Goal: Book appointment/travel/reservation

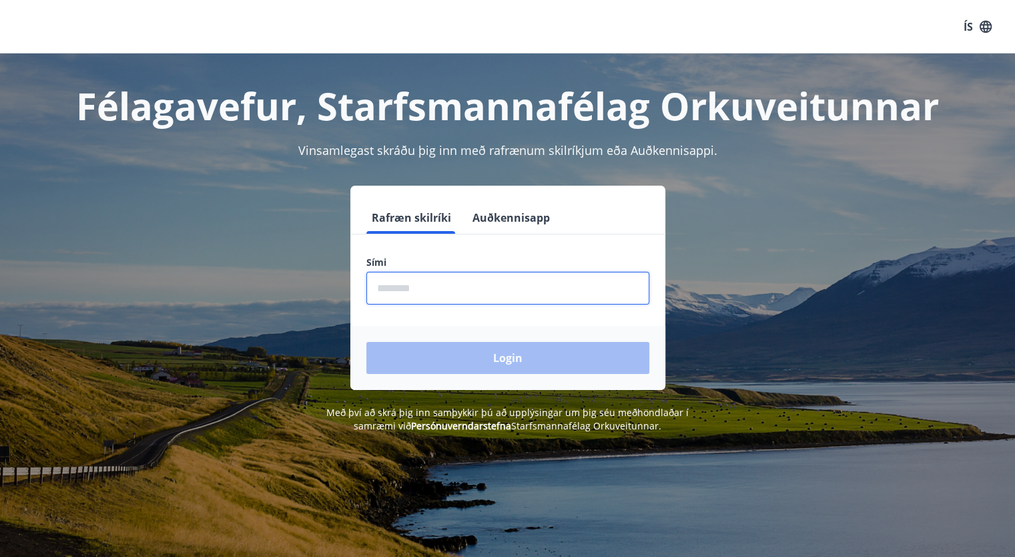
click at [401, 294] on input "phone" at bounding box center [508, 288] width 283 height 33
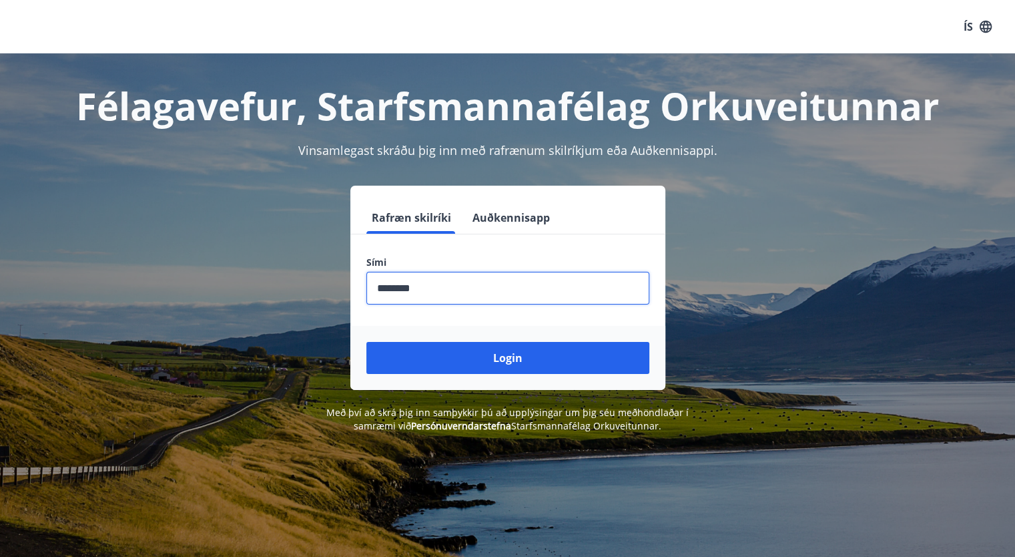
type input "********"
click at [367, 342] on button "Login" at bounding box center [508, 358] width 283 height 32
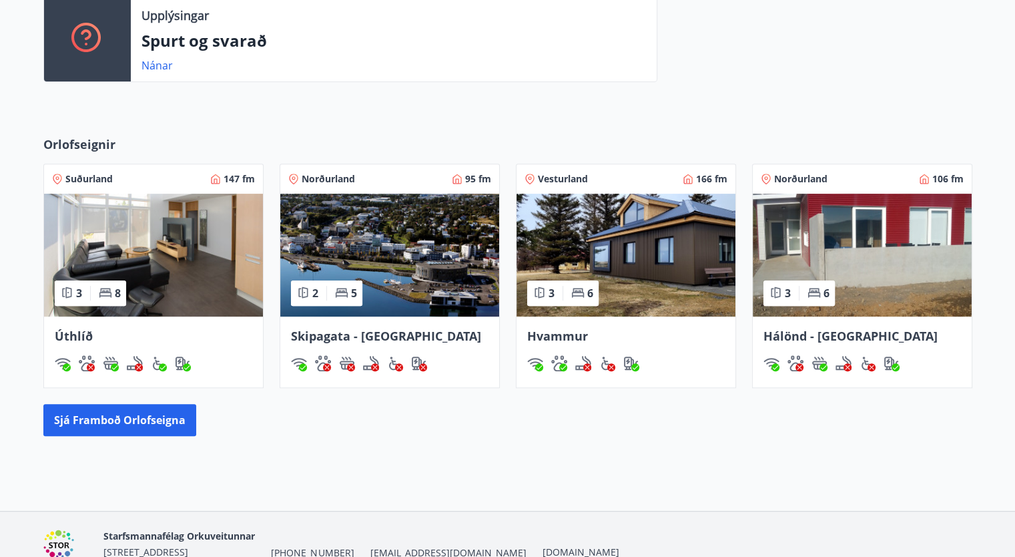
scroll to position [479, 0]
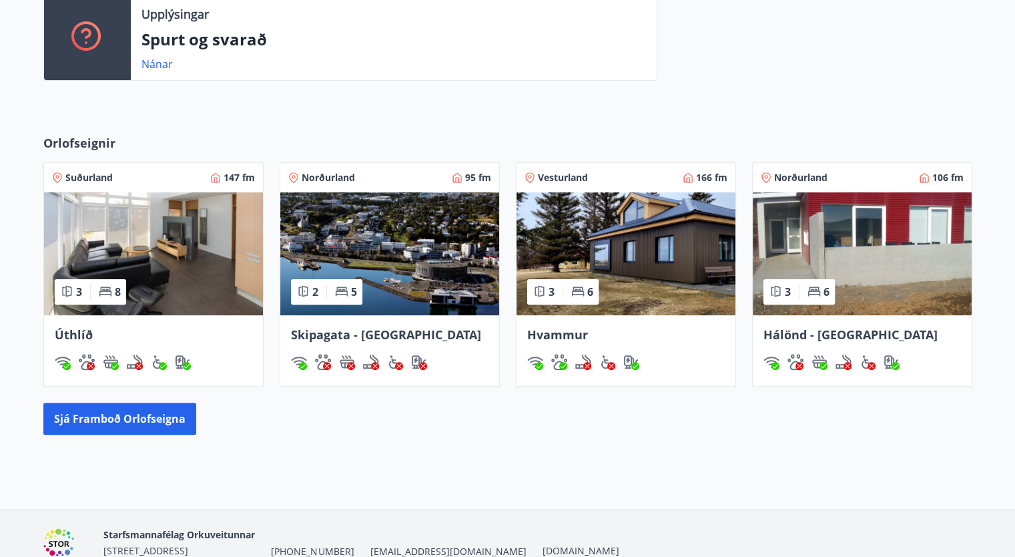
click at [840, 177] on div "Norðurland 106 fm" at bounding box center [862, 177] width 203 height 13
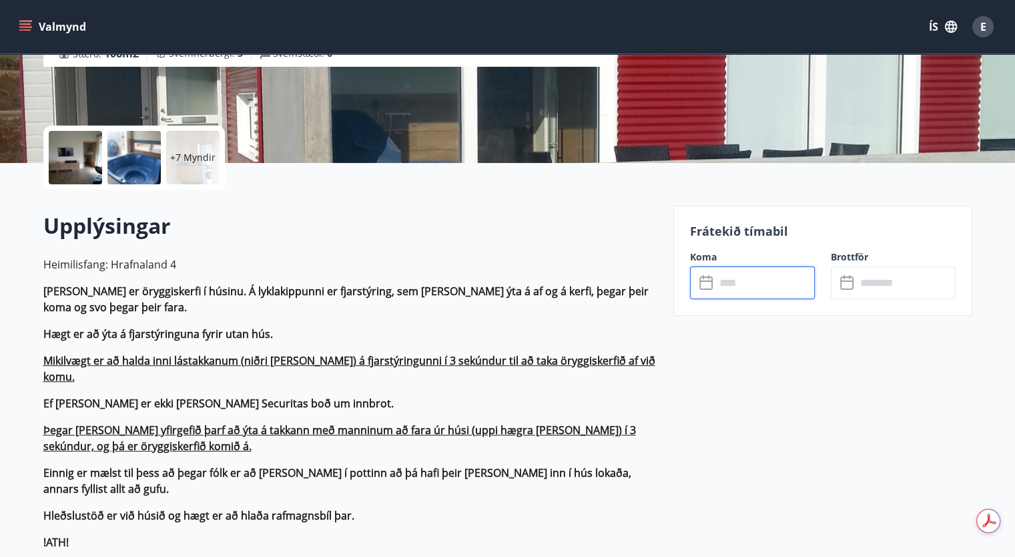
click at [732, 290] on input "text" at bounding box center [765, 282] width 99 height 33
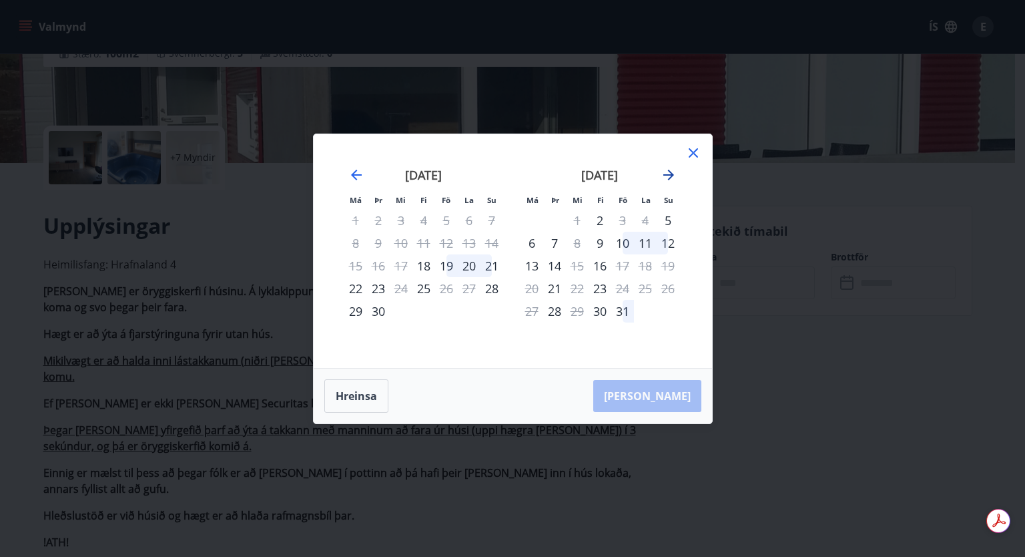
click at [666, 174] on icon "Move forward to switch to the next month." at bounding box center [669, 175] width 11 height 11
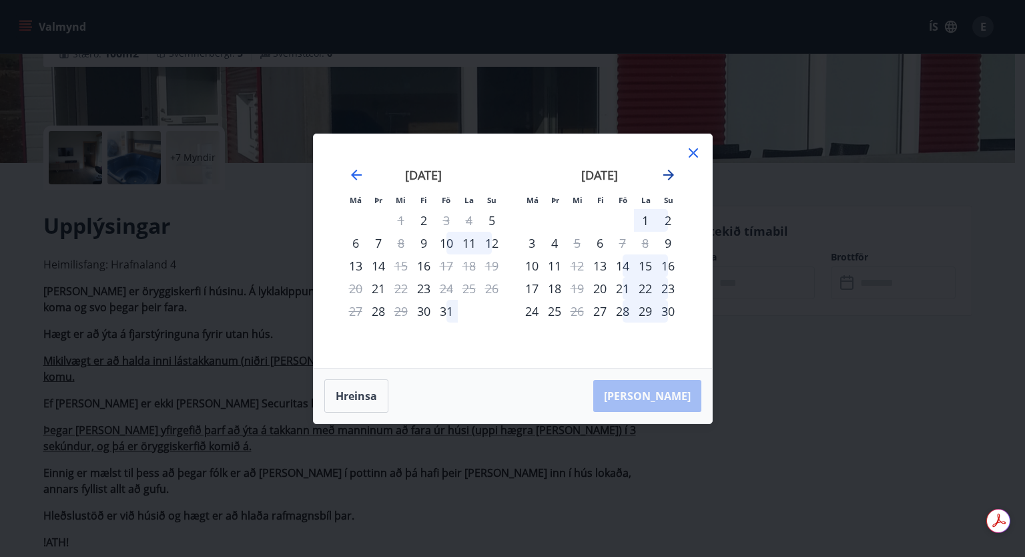
click at [666, 174] on icon "Move forward to switch to the next month." at bounding box center [669, 175] width 11 height 11
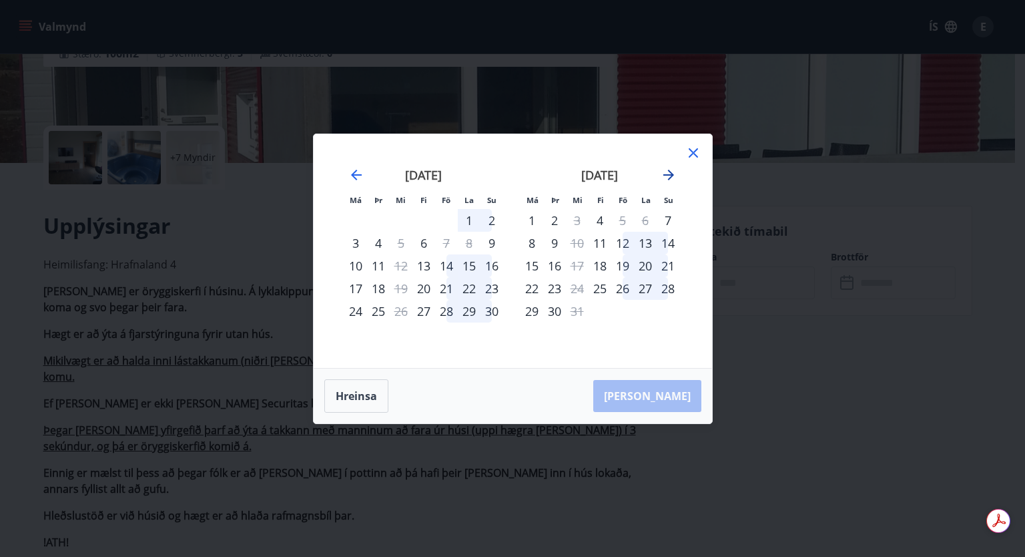
click at [666, 174] on icon "Move forward to switch to the next month." at bounding box center [669, 175] width 11 height 11
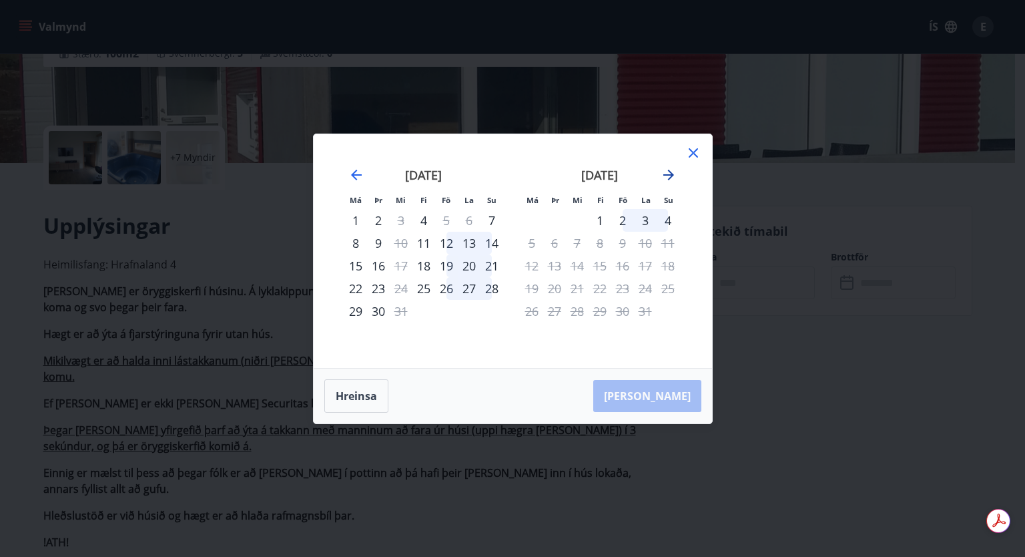
click at [666, 174] on icon "Move forward to switch to the next month." at bounding box center [669, 175] width 11 height 11
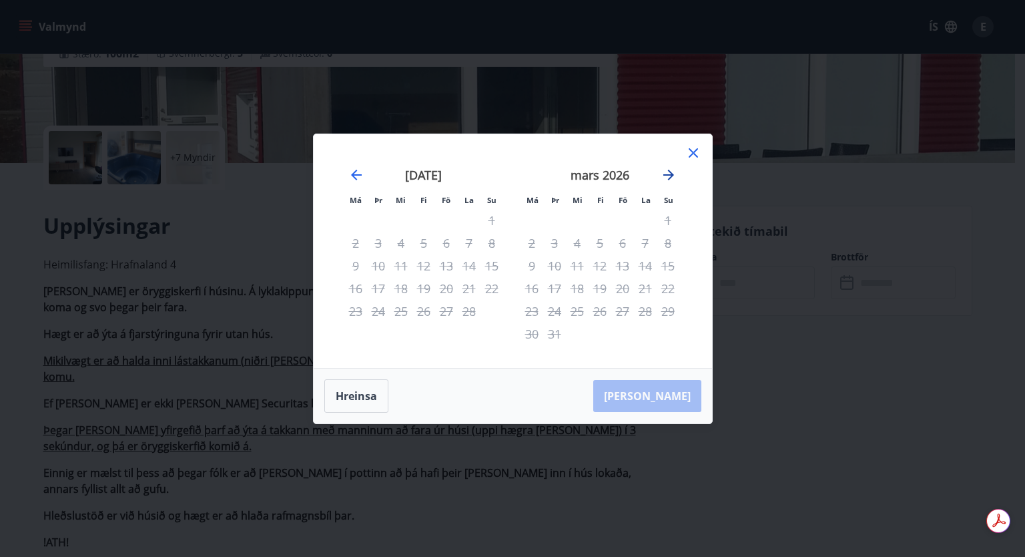
click at [666, 174] on icon "Move forward to switch to the next month." at bounding box center [669, 175] width 11 height 11
click at [575, 286] on div "22" at bounding box center [577, 288] width 23 height 23
click at [692, 154] on icon at bounding box center [693, 152] width 9 height 9
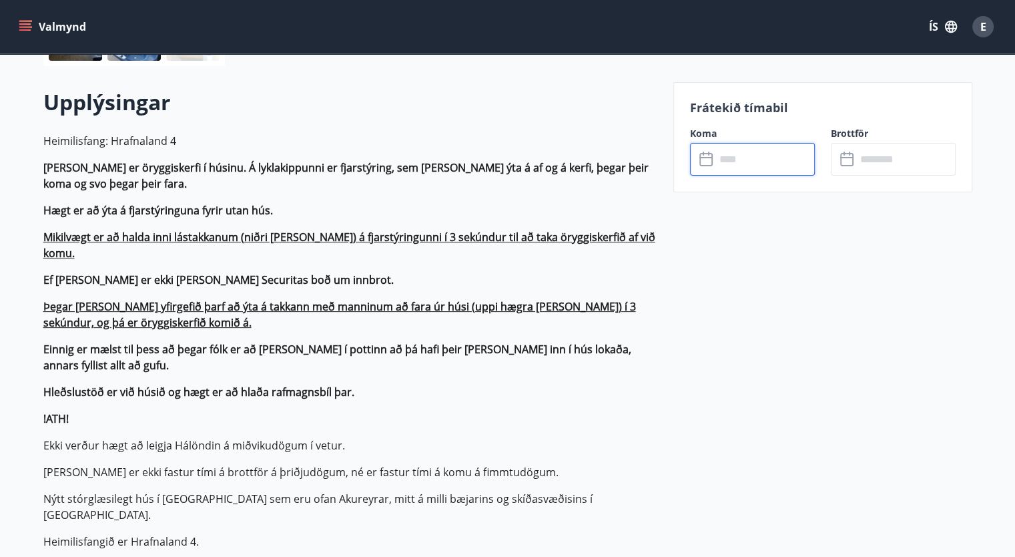
scroll to position [360, 0]
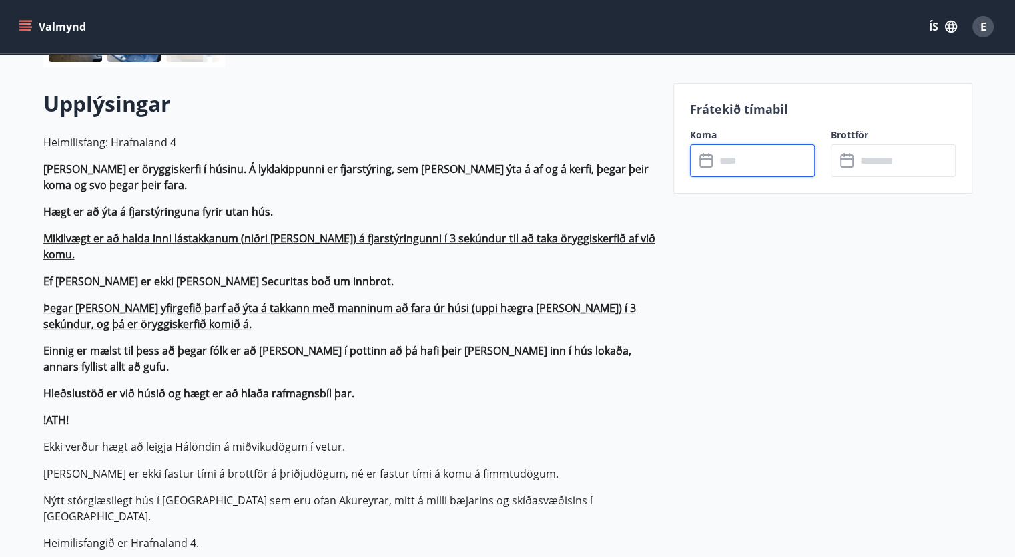
click at [748, 159] on input "text" at bounding box center [765, 160] width 99 height 33
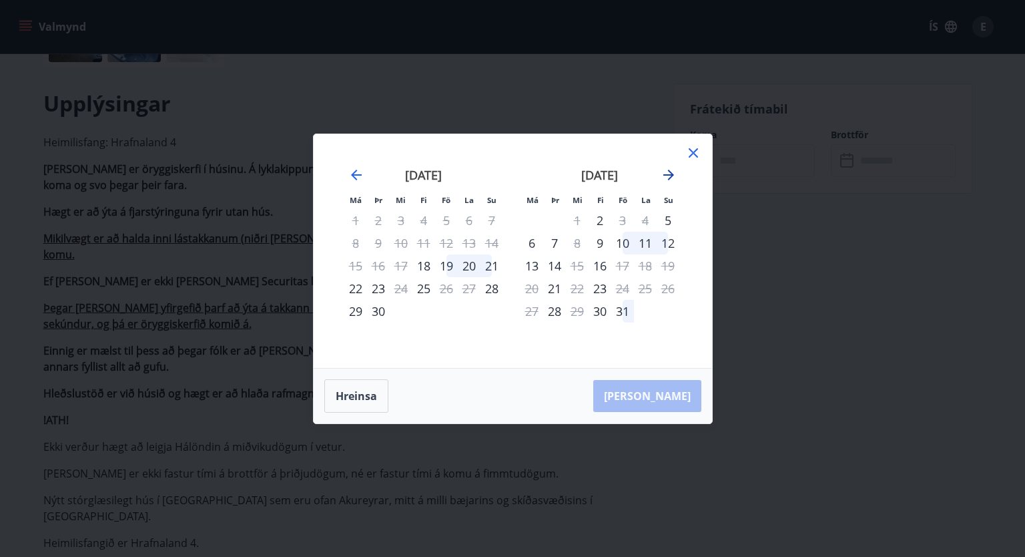
click at [670, 175] on icon "Move forward to switch to the next month." at bounding box center [669, 175] width 11 height 11
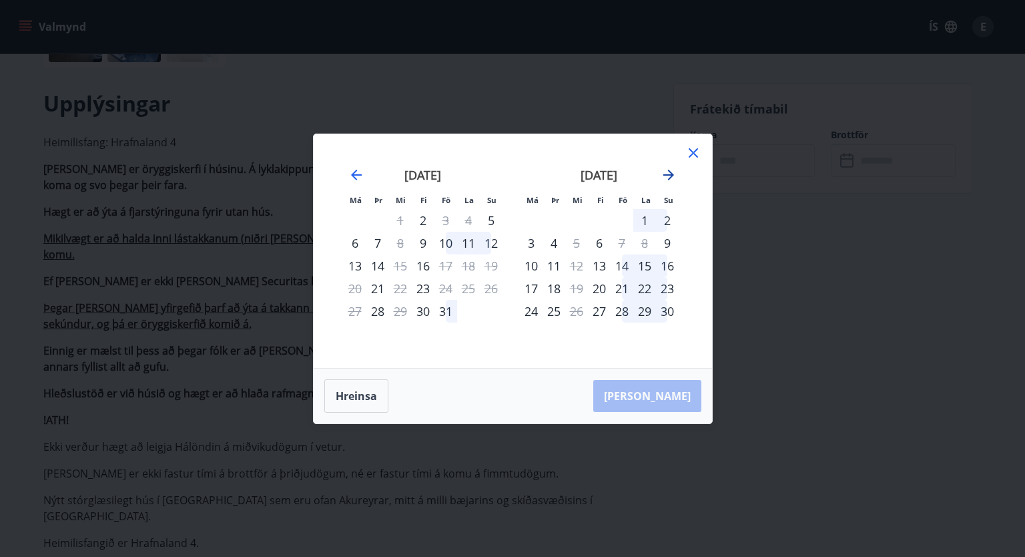
click at [670, 175] on icon "Move forward to switch to the next month." at bounding box center [669, 175] width 11 height 11
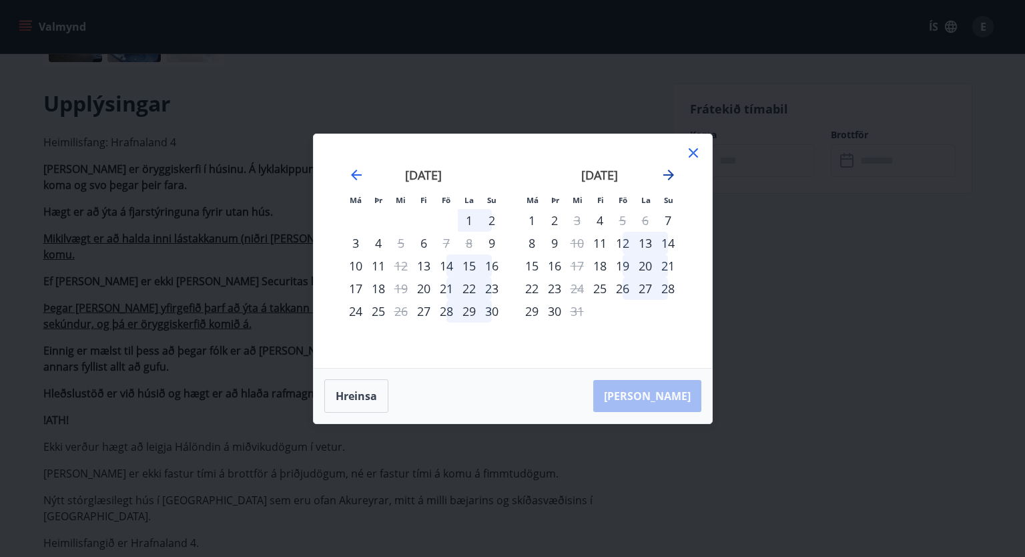
click at [670, 175] on icon "Move forward to switch to the next month." at bounding box center [669, 175] width 11 height 11
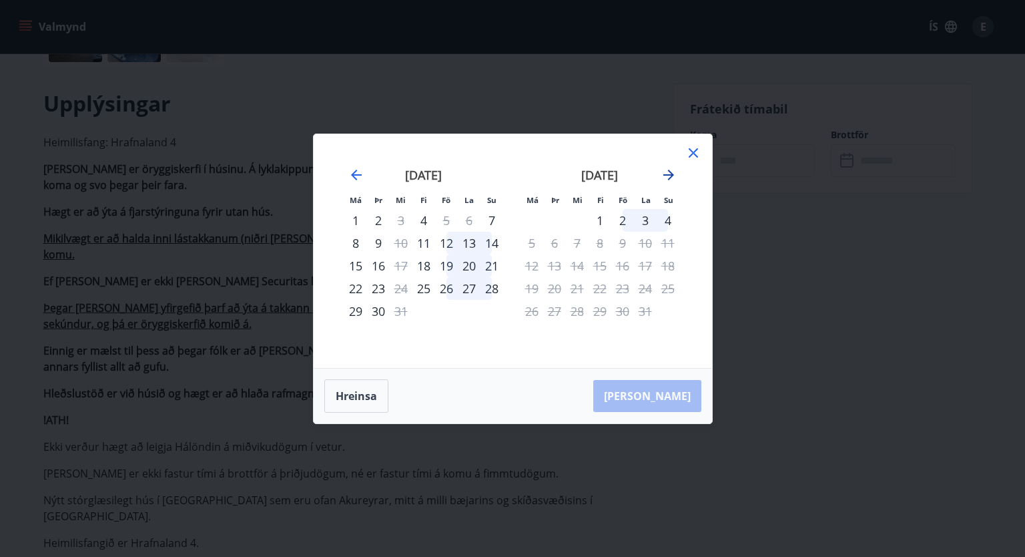
click at [670, 175] on icon "Move forward to switch to the next month." at bounding box center [669, 175] width 11 height 11
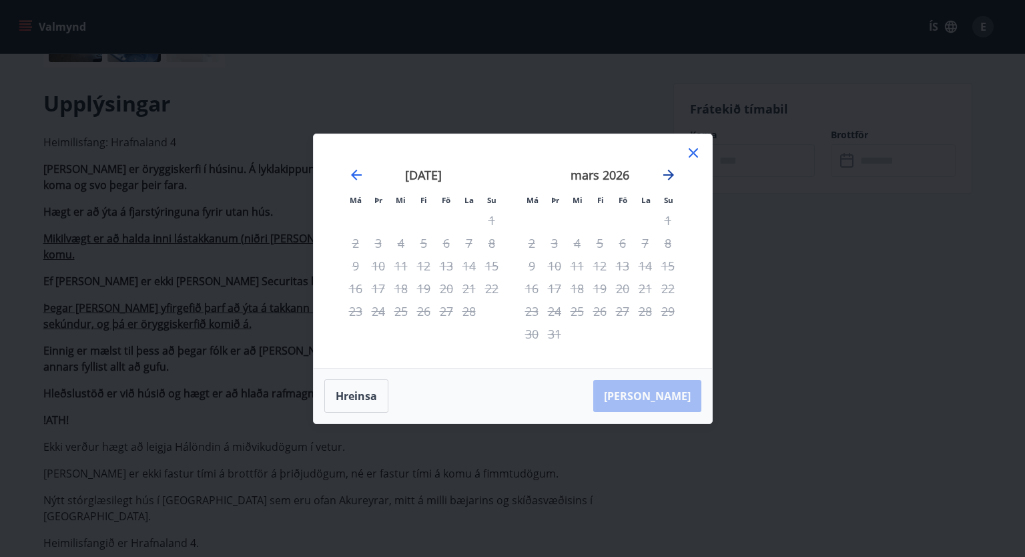
click at [670, 175] on icon "Move forward to switch to the next month." at bounding box center [669, 175] width 11 height 11
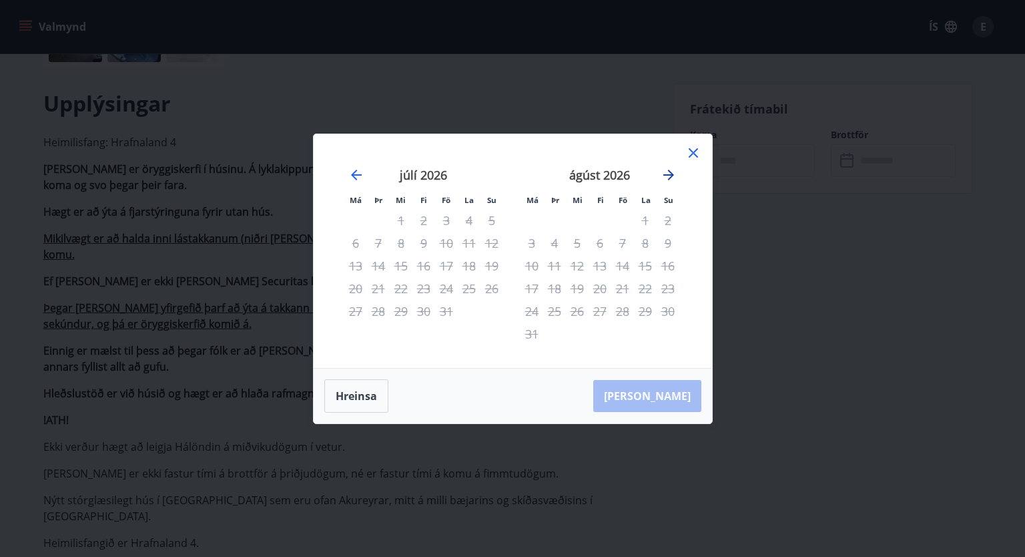
click at [670, 175] on icon "Move forward to switch to the next month." at bounding box center [669, 175] width 11 height 11
click at [693, 148] on icon at bounding box center [694, 153] width 16 height 16
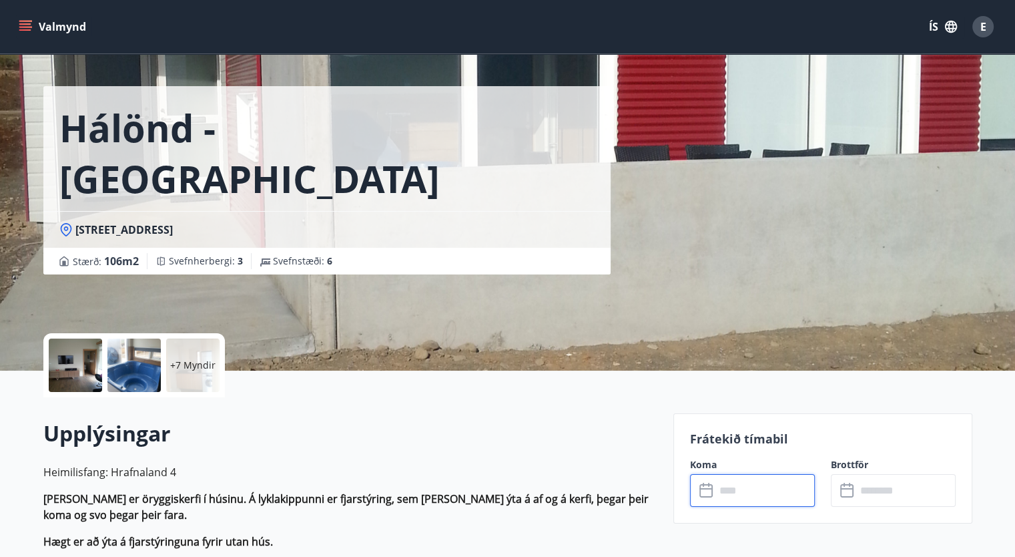
scroll to position [29, 0]
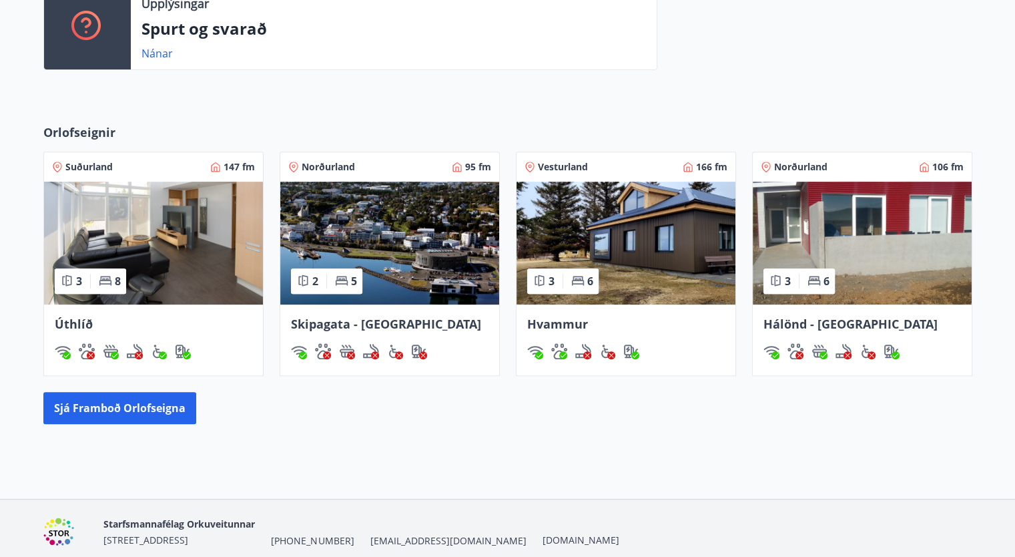
scroll to position [543, 0]
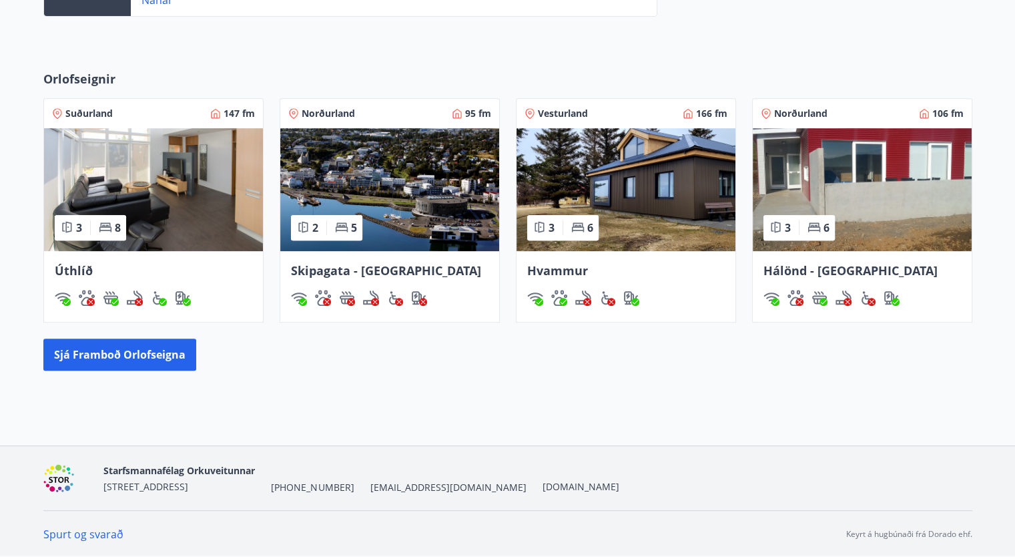
click at [328, 114] on span "Norðurland" at bounding box center [328, 113] width 53 height 13
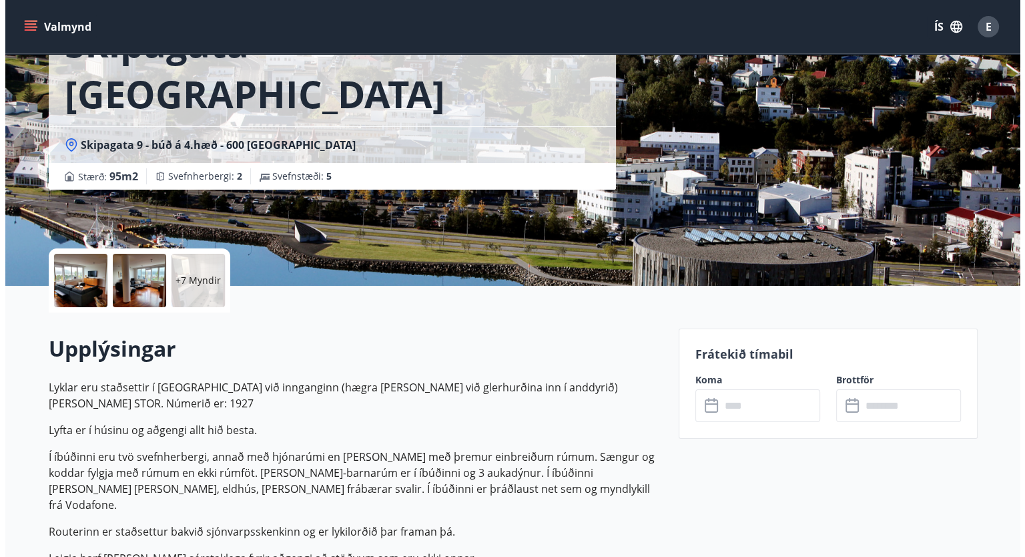
scroll to position [115, 0]
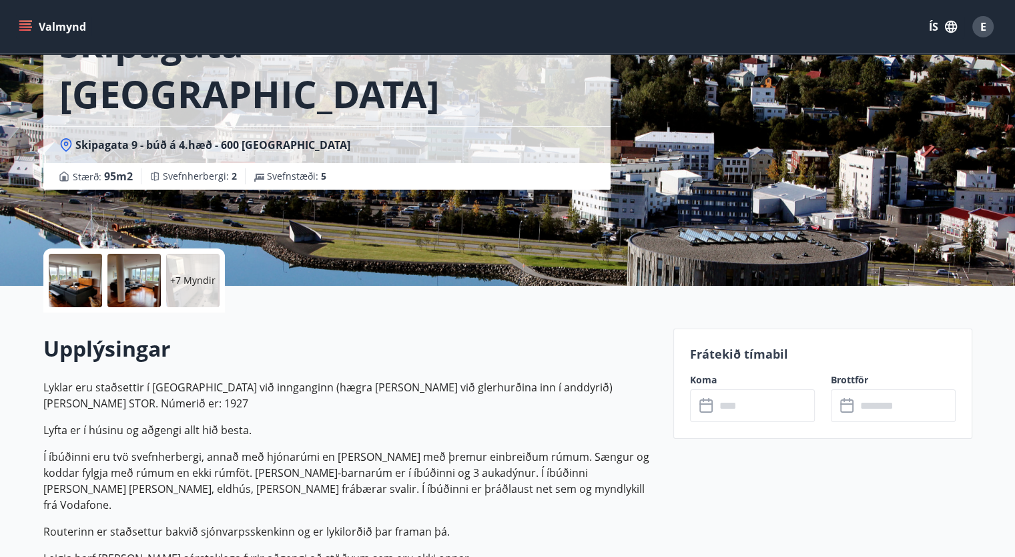
click at [68, 270] on div at bounding box center [75, 280] width 53 height 53
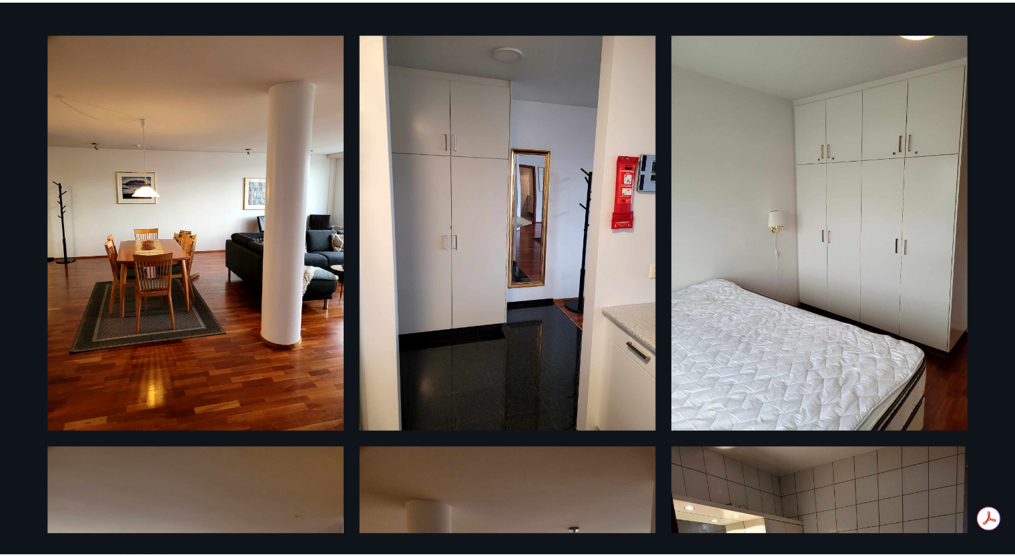
scroll to position [0, 0]
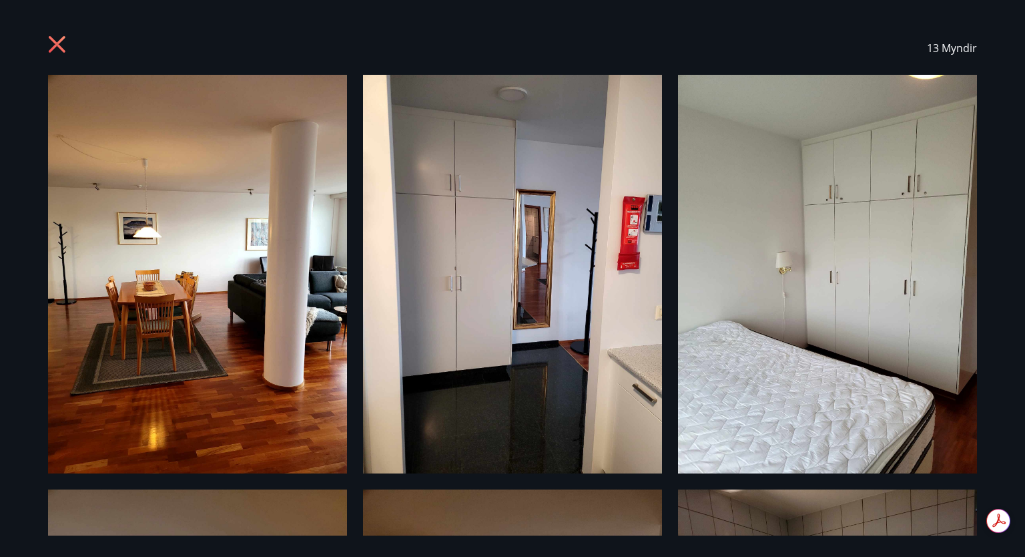
click at [53, 46] on icon at bounding box center [57, 44] width 17 height 17
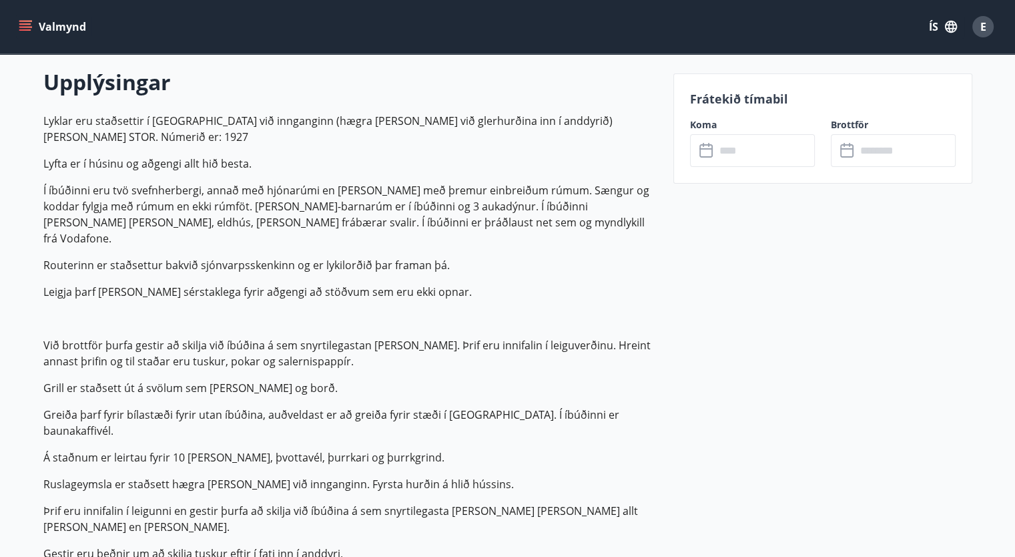
scroll to position [379, 0]
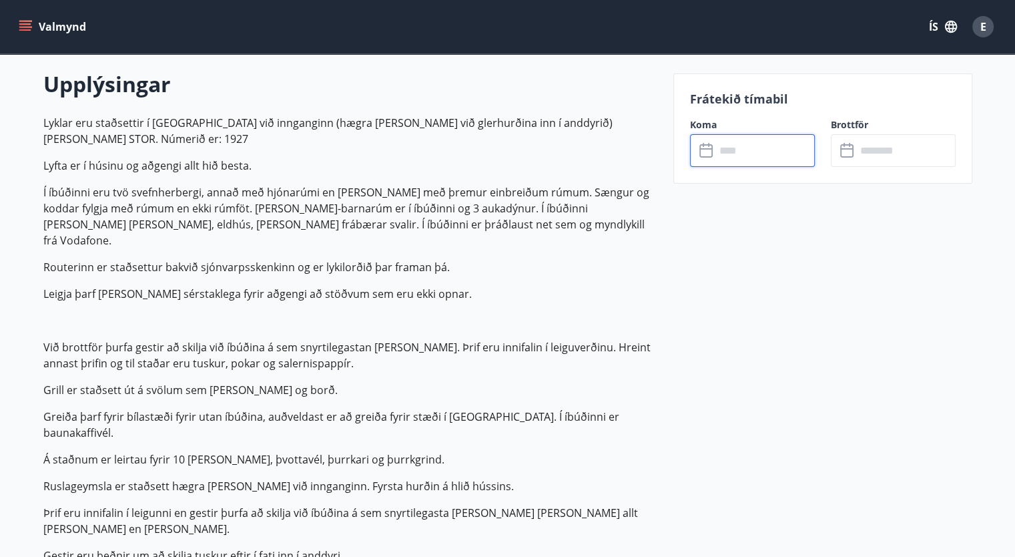
click at [725, 149] on input "text" at bounding box center [765, 150] width 99 height 33
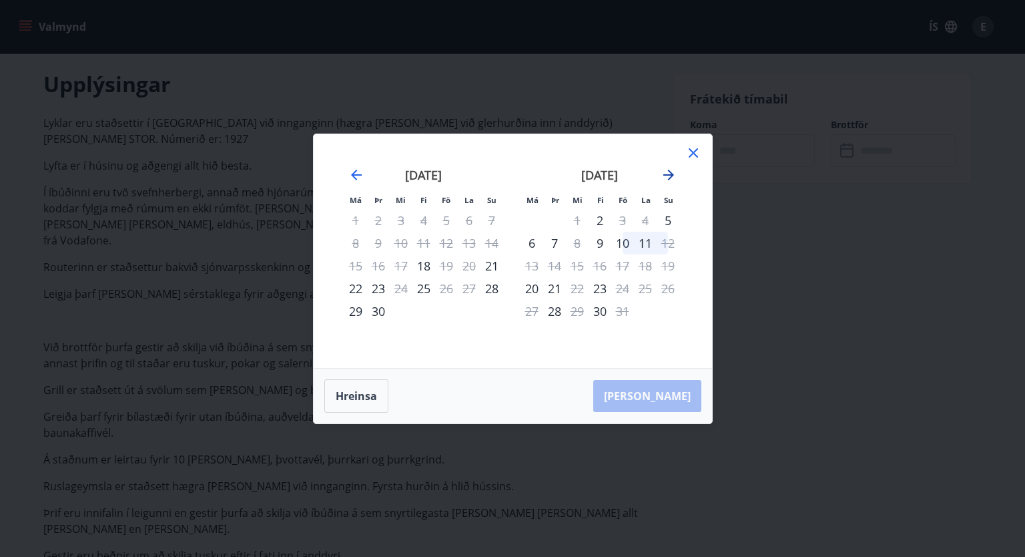
click at [672, 176] on icon "Move forward to switch to the next month." at bounding box center [669, 175] width 11 height 11
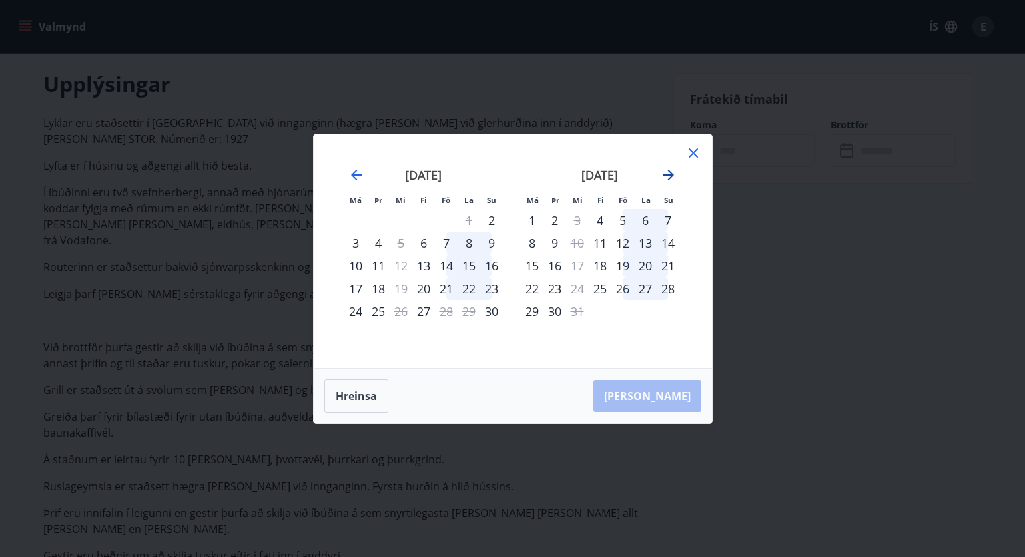
click at [672, 176] on icon "Move forward to switch to the next month." at bounding box center [669, 175] width 11 height 11
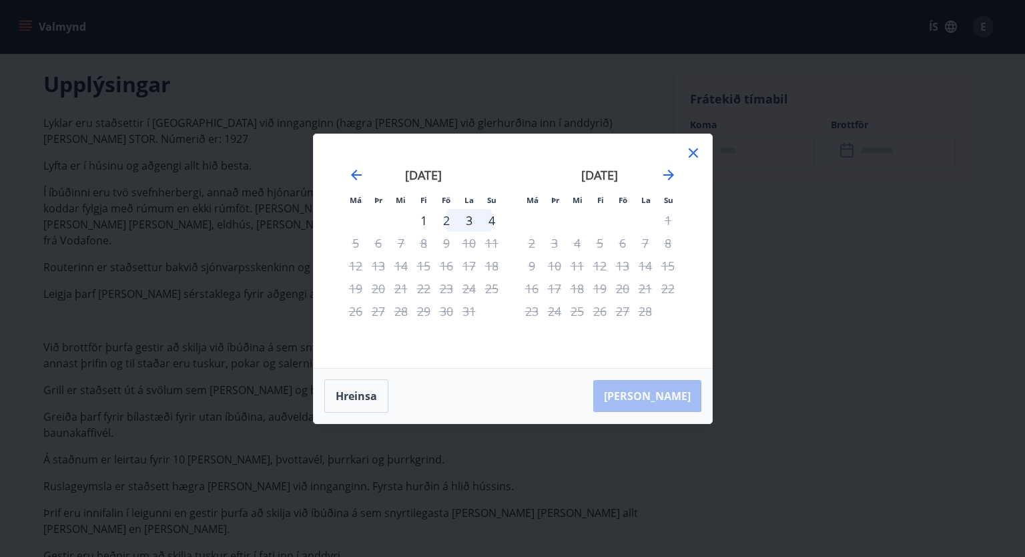
click at [694, 154] on icon at bounding box center [693, 152] width 9 height 9
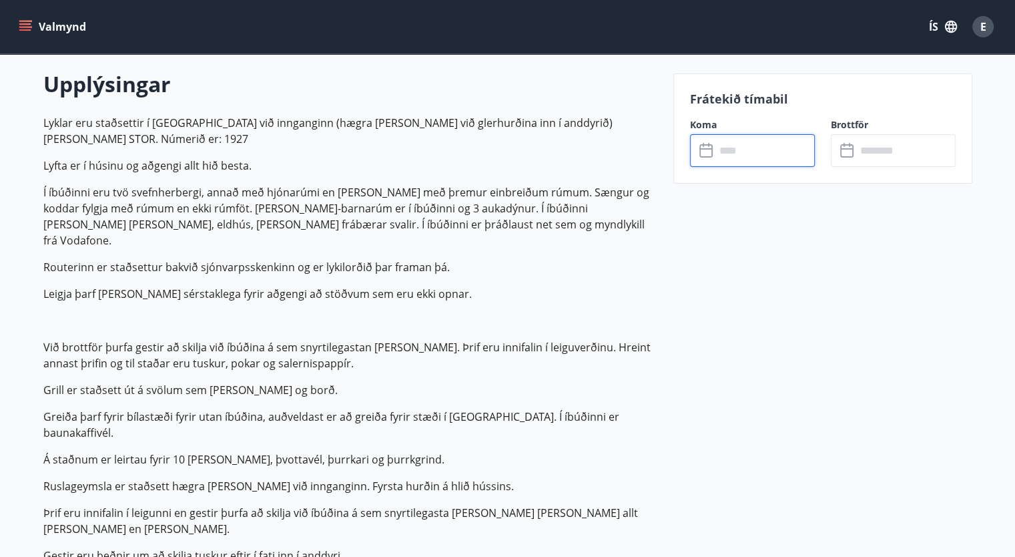
scroll to position [0, 0]
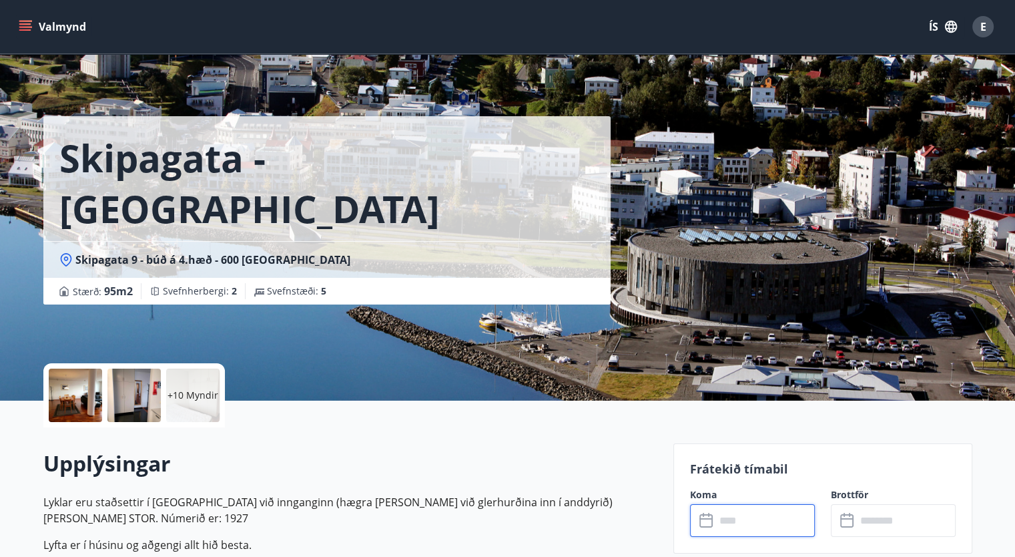
scroll to position [543, 0]
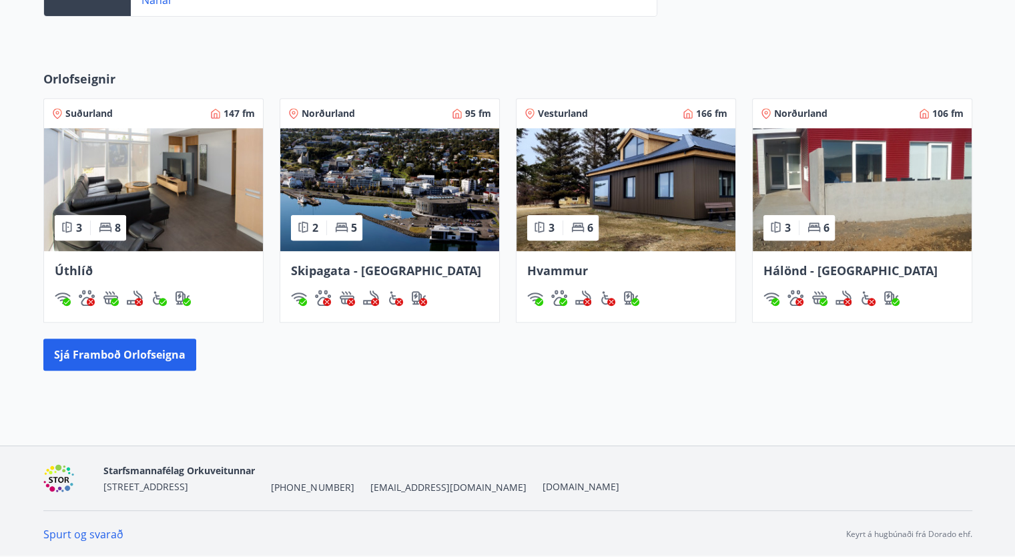
click at [829, 155] on img at bounding box center [862, 189] width 219 height 123
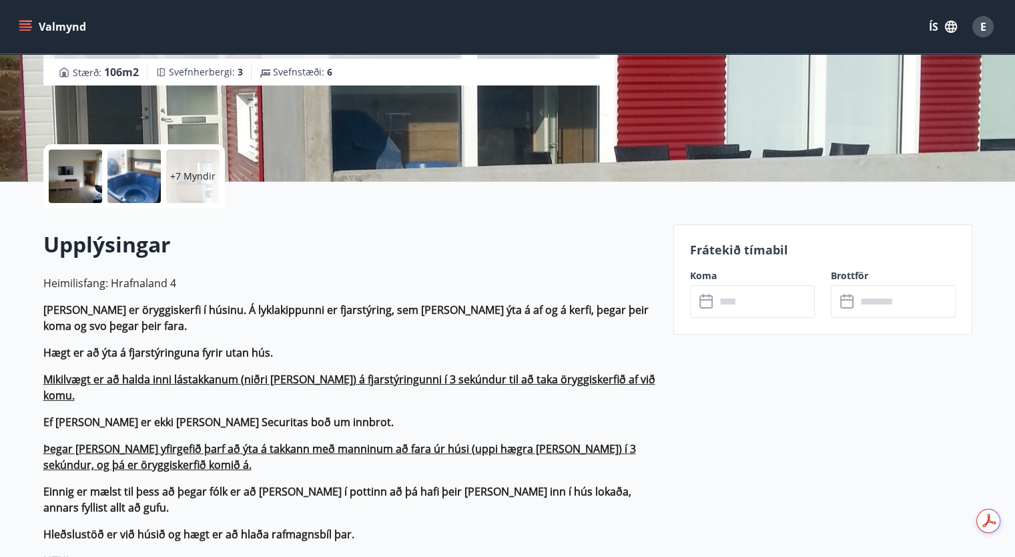
scroll to position [243, 0]
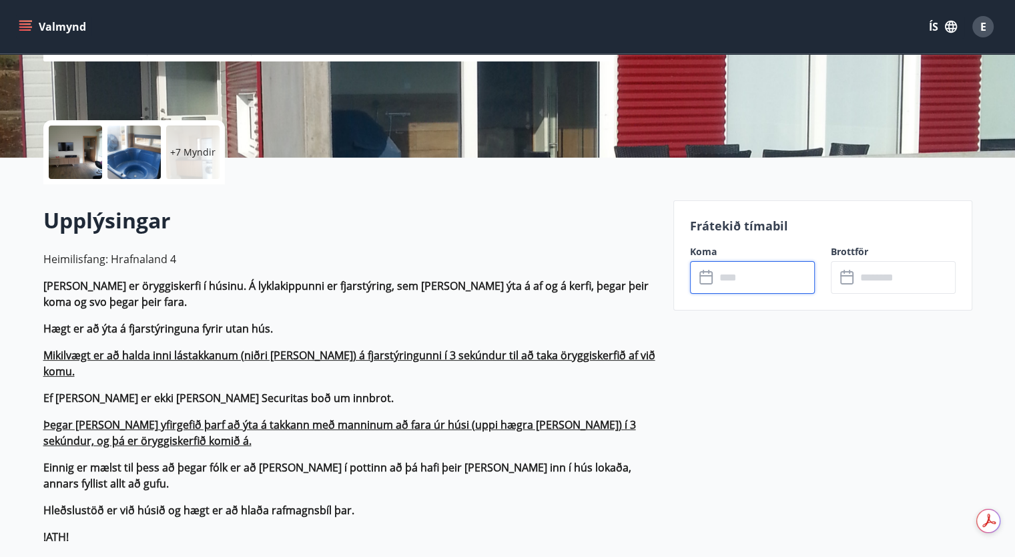
click at [735, 279] on input "text" at bounding box center [765, 277] width 99 height 33
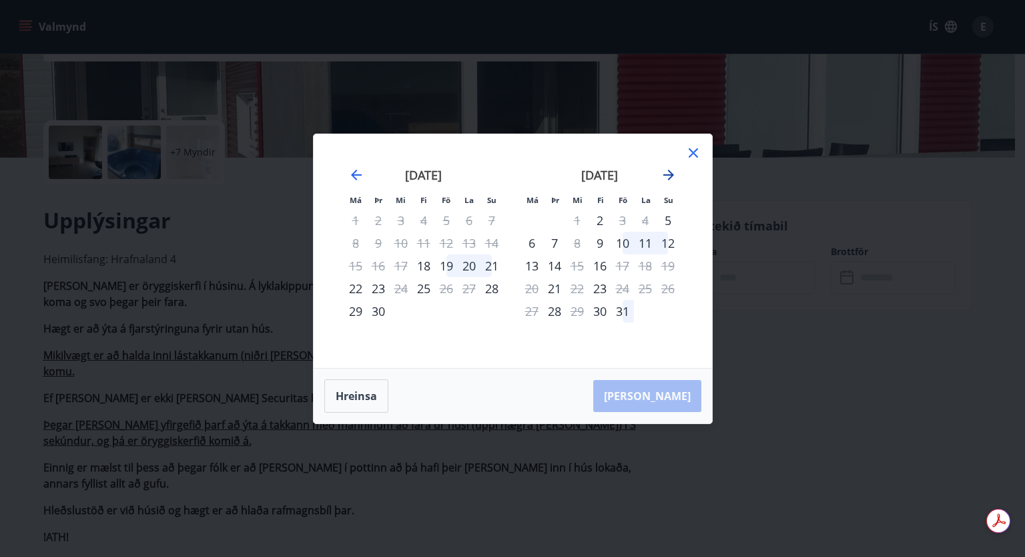
click at [668, 177] on icon "Move forward to switch to the next month." at bounding box center [669, 175] width 16 height 16
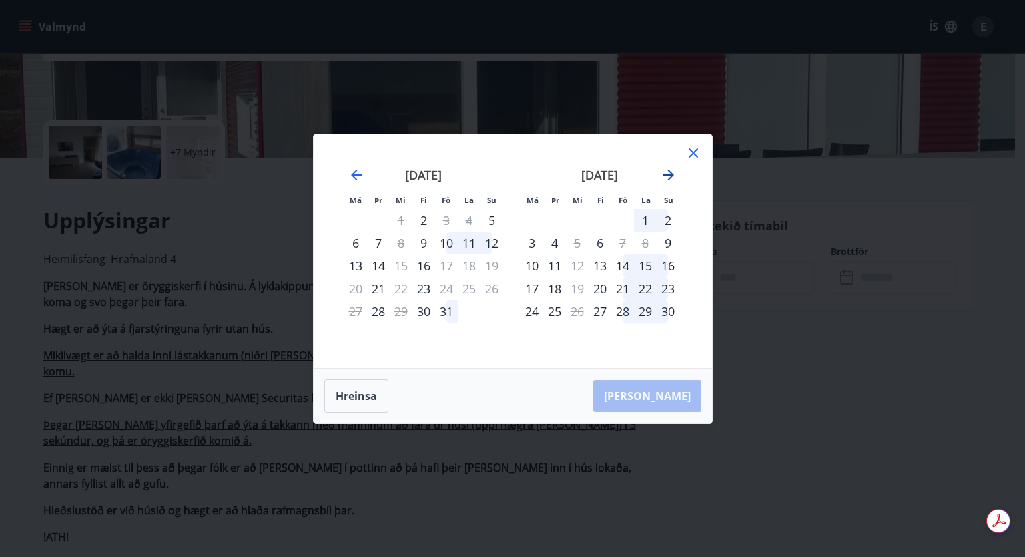
click at [668, 177] on icon "Move forward to switch to the next month." at bounding box center [669, 175] width 16 height 16
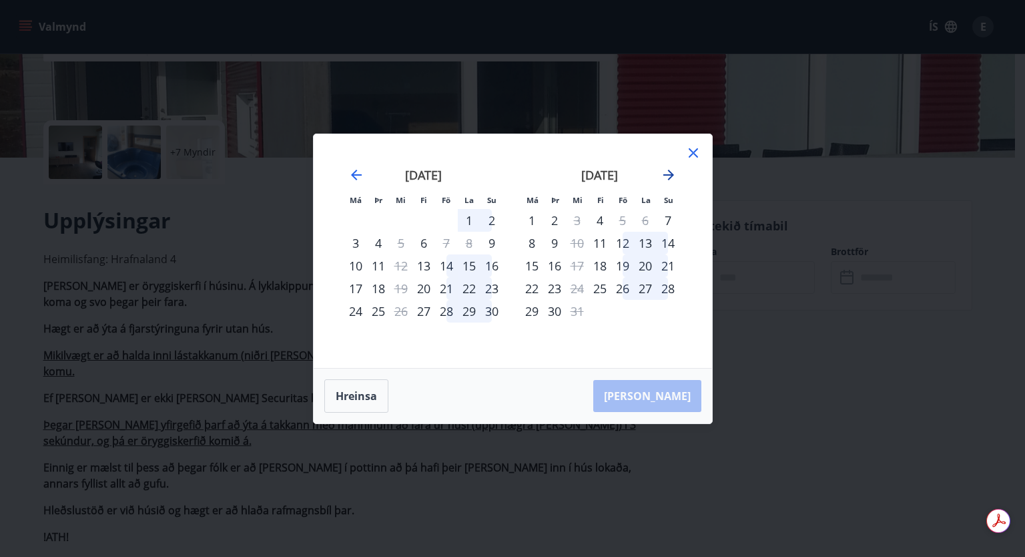
click at [664, 175] on icon "Move forward to switch to the next month." at bounding box center [669, 175] width 11 height 11
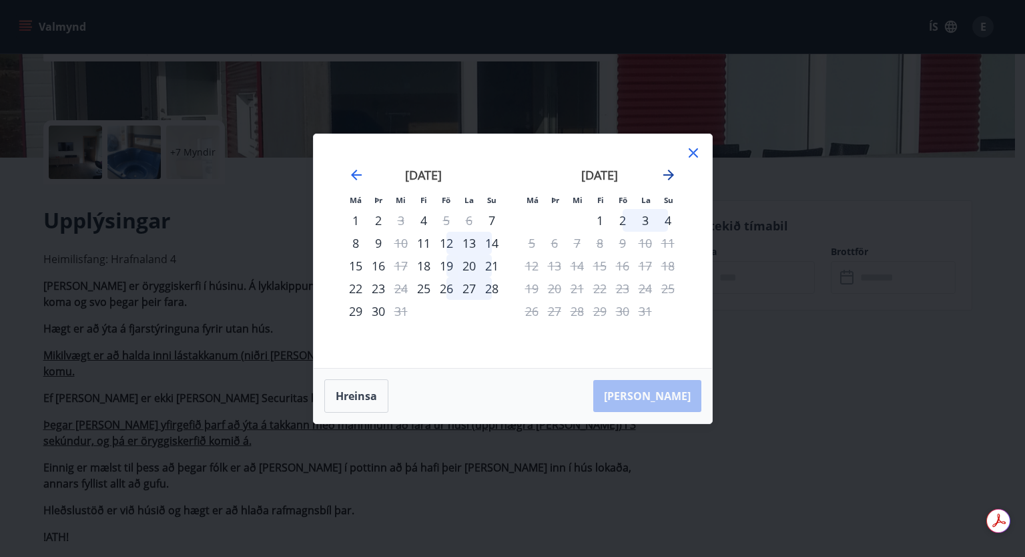
click at [669, 175] on icon "Move forward to switch to the next month." at bounding box center [669, 175] width 11 height 11
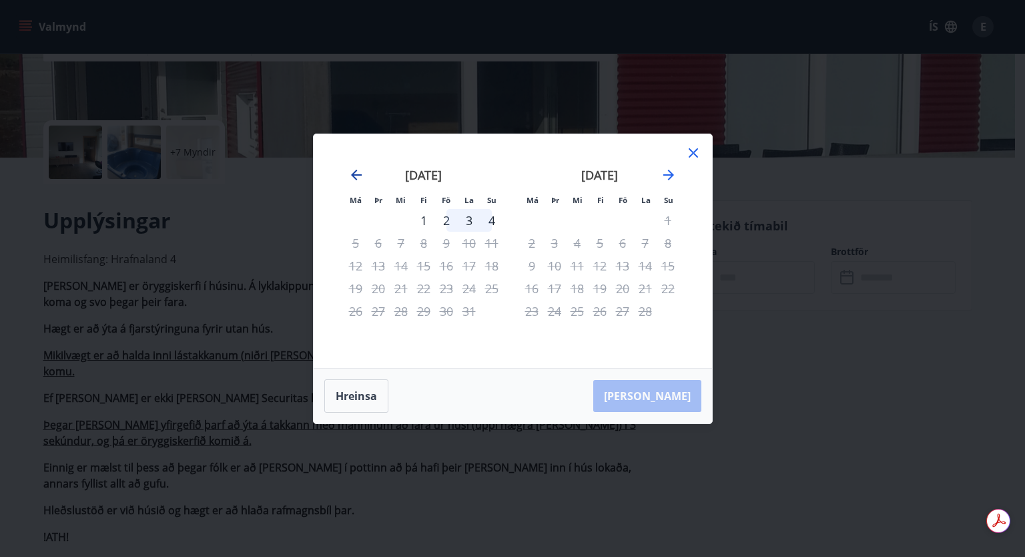
click at [359, 175] on icon "Move backward to switch to the previous month." at bounding box center [356, 175] width 11 height 11
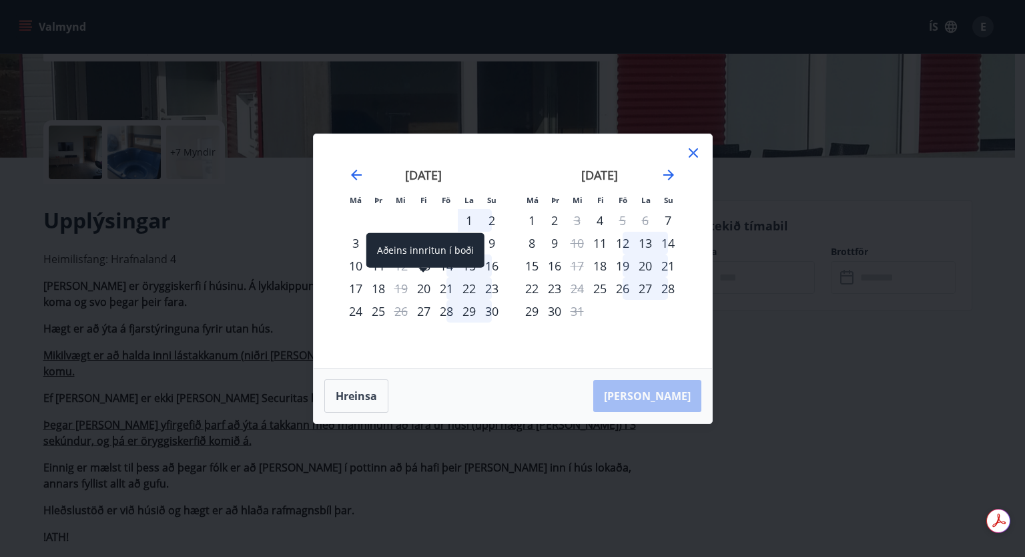
click at [425, 280] on div "20" at bounding box center [424, 288] width 23 height 23
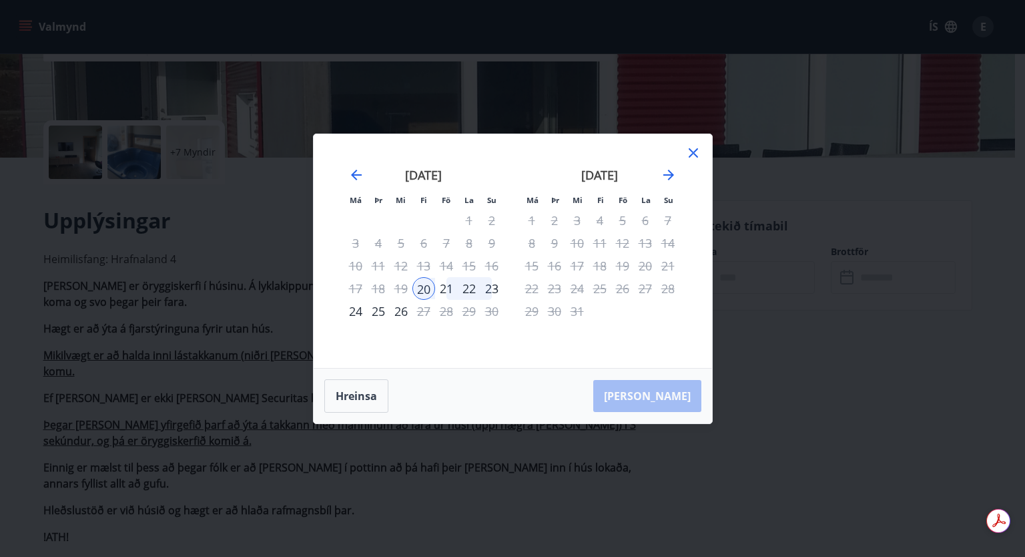
click at [355, 314] on div "24" at bounding box center [355, 311] width 23 height 23
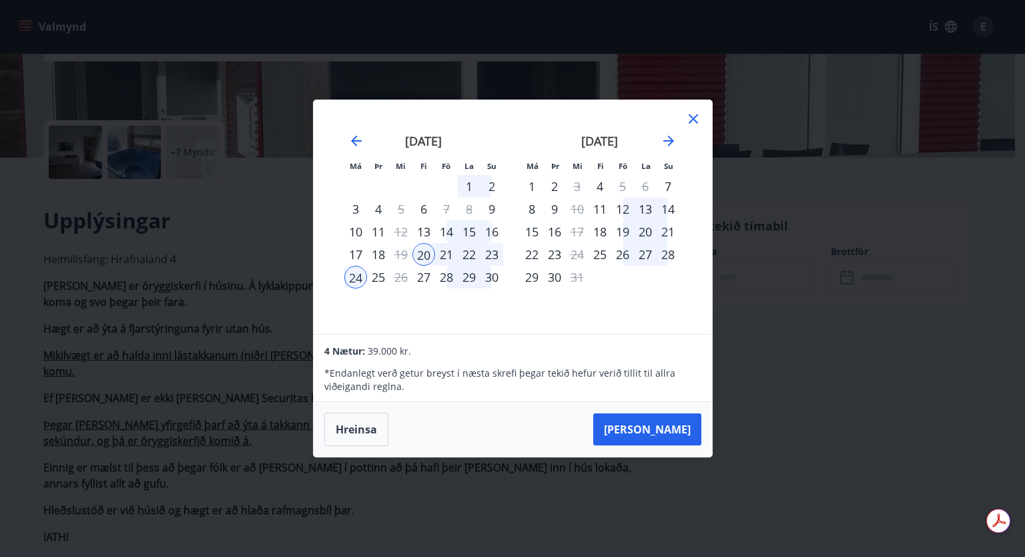
click at [692, 118] on icon at bounding box center [693, 118] width 9 height 9
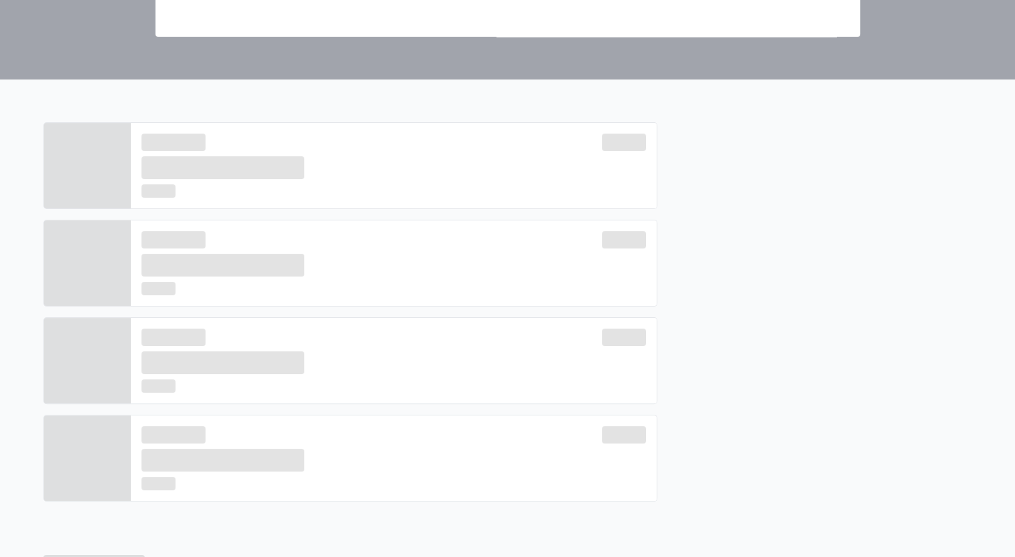
scroll to position [543, 0]
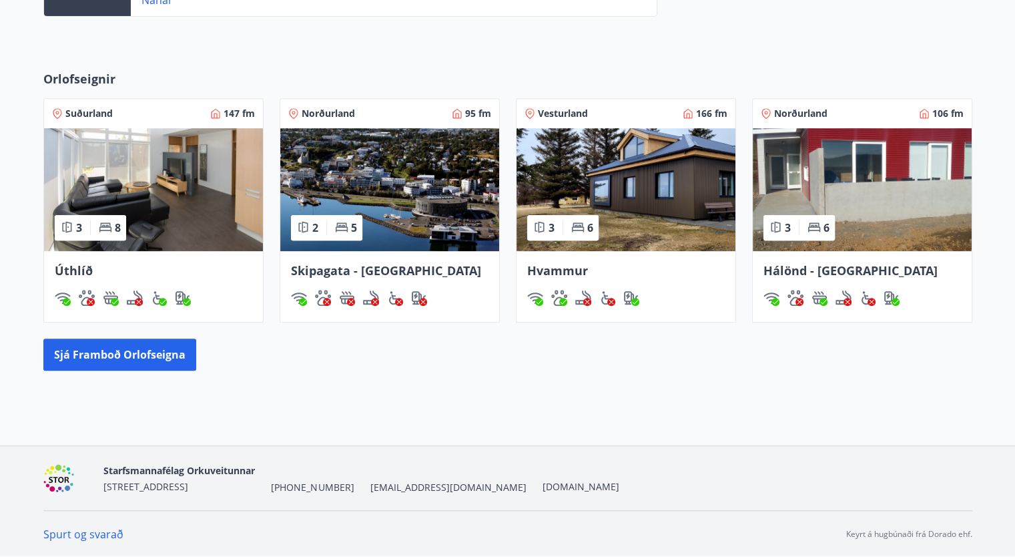
click at [649, 206] on img at bounding box center [626, 189] width 219 height 123
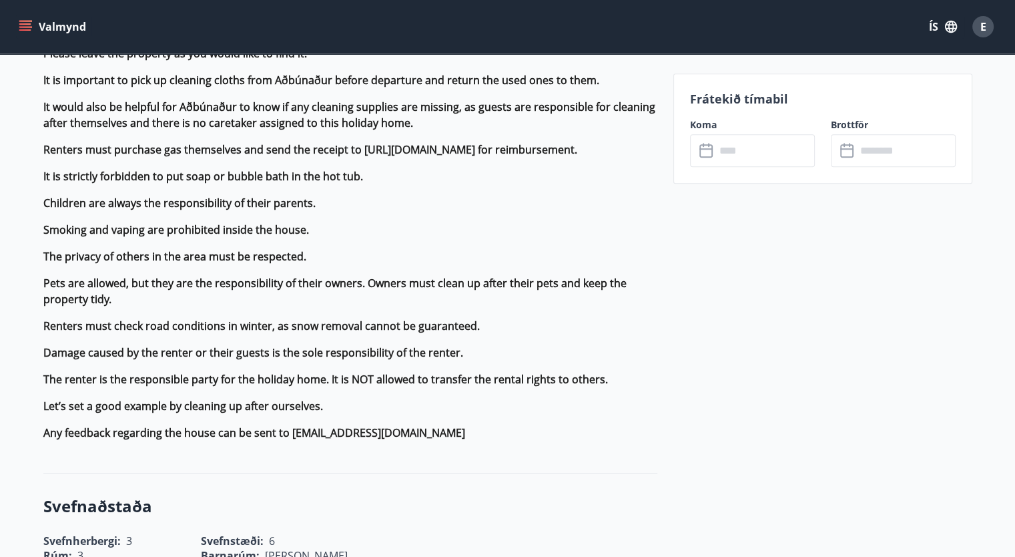
scroll to position [1678, 0]
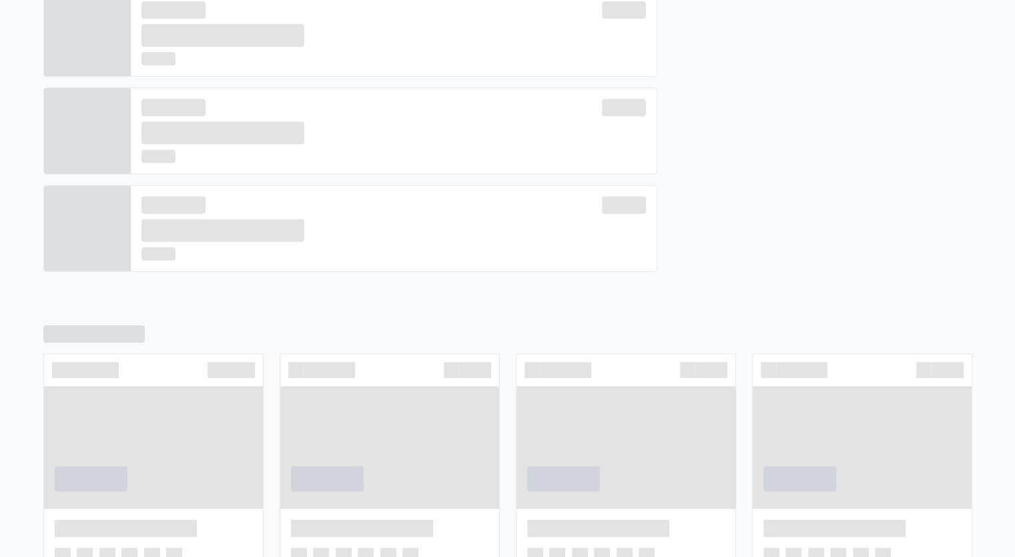
scroll to position [543, 0]
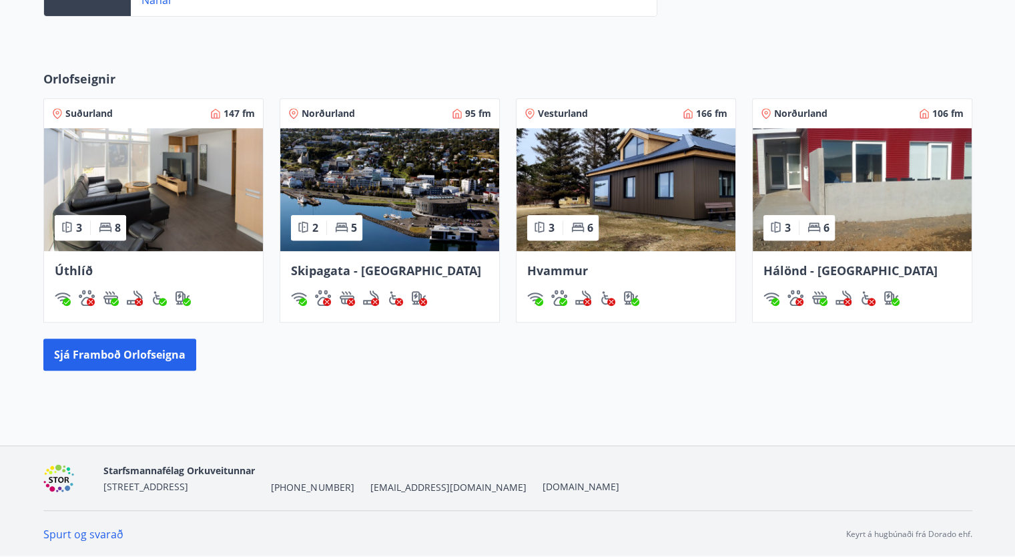
click at [171, 212] on img at bounding box center [153, 189] width 219 height 123
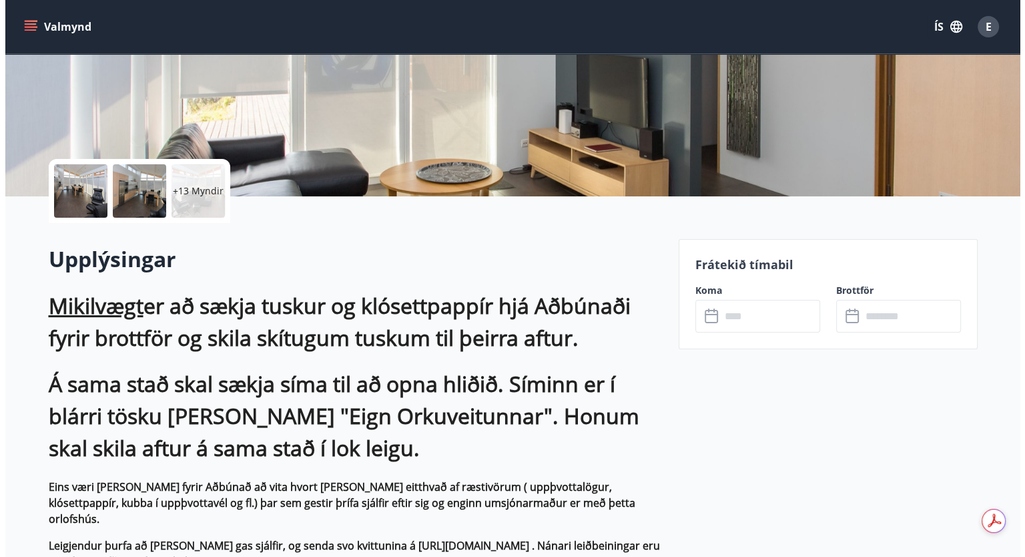
scroll to position [205, 0]
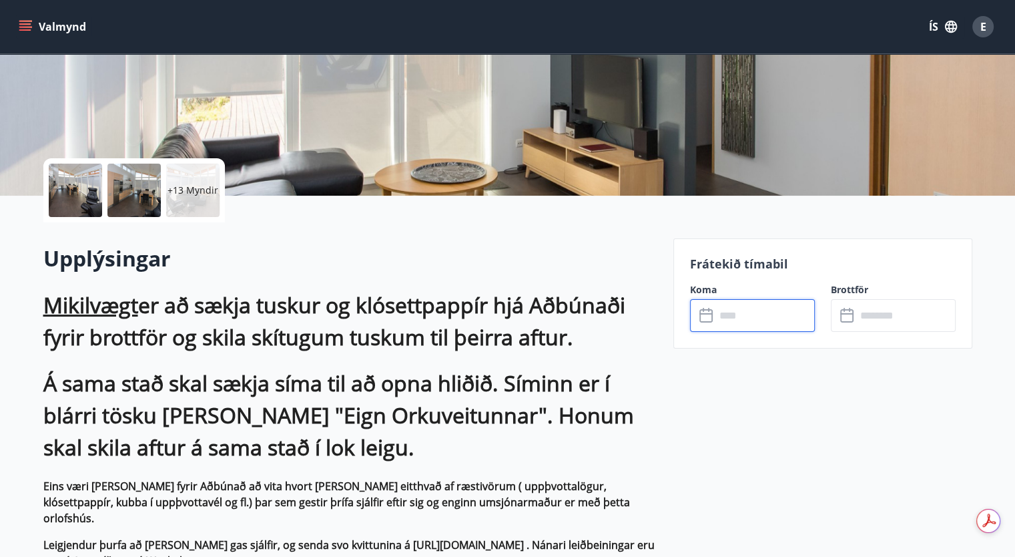
click at [731, 311] on input "text" at bounding box center [765, 315] width 99 height 33
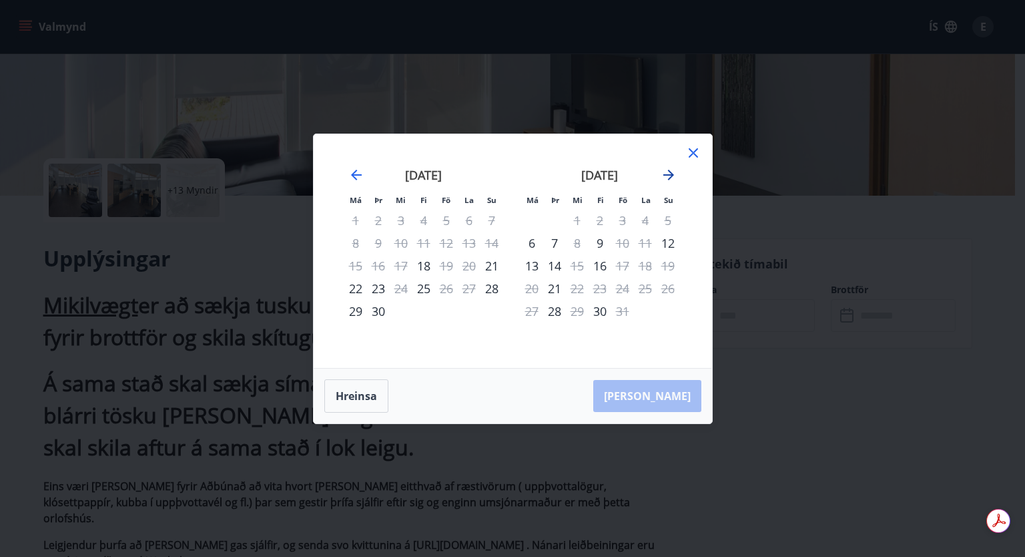
click at [671, 170] on icon "Move forward to switch to the next month." at bounding box center [669, 175] width 16 height 16
click at [355, 178] on icon "Move backward to switch to the previous month." at bounding box center [356, 175] width 11 height 11
click at [666, 176] on icon "Move forward to switch to the next month." at bounding box center [669, 175] width 16 height 16
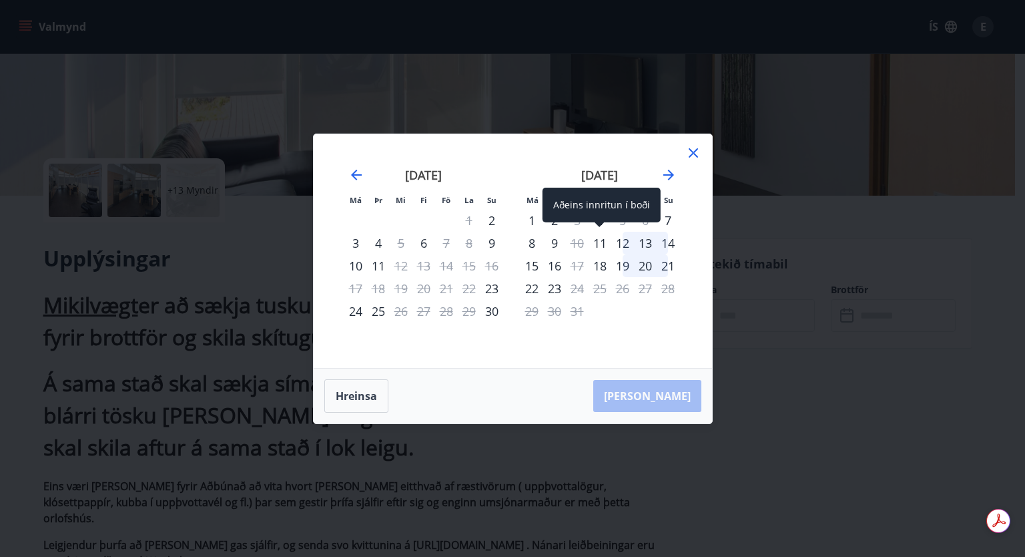
click at [597, 240] on div "11" at bounding box center [600, 243] width 23 height 23
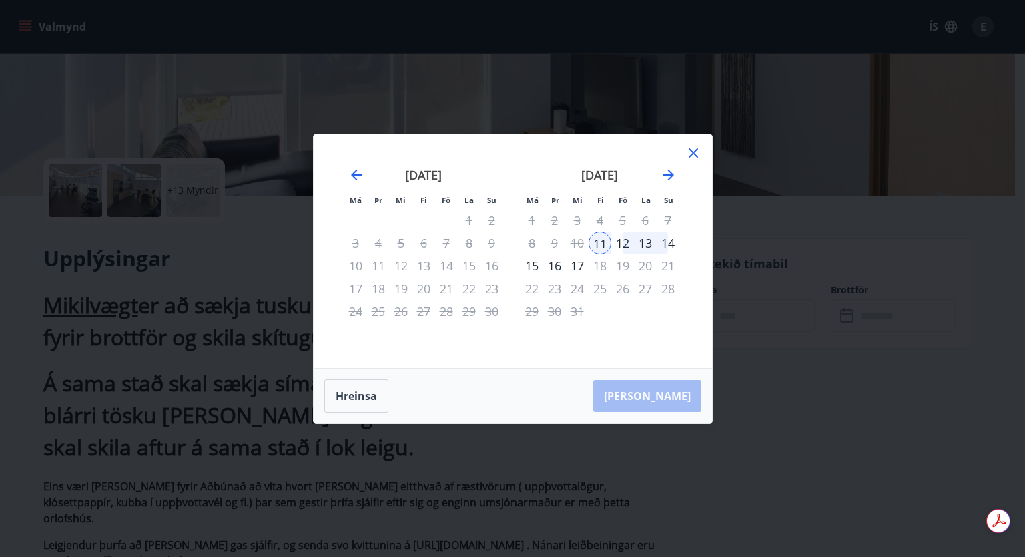
click at [669, 244] on div "14" at bounding box center [668, 243] width 23 height 23
